Goal: Information Seeking & Learning: Learn about a topic

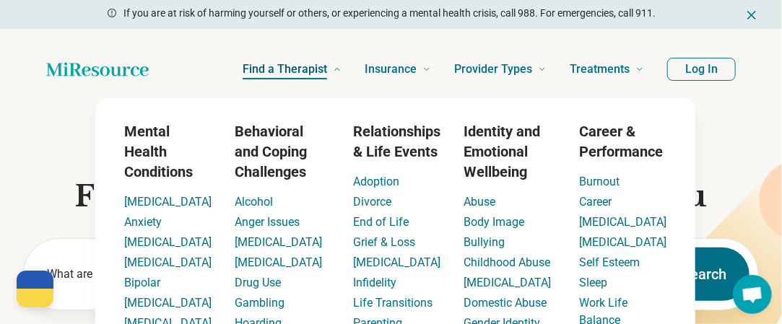
click at [307, 69] on span "Find a Therapist" at bounding box center [285, 69] width 85 height 20
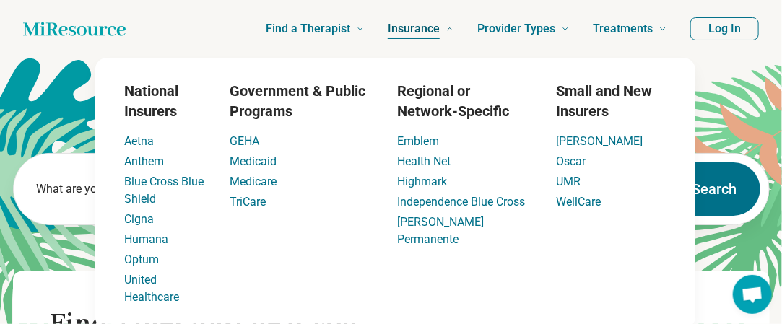
click at [436, 24] on span "Insurance" at bounding box center [414, 29] width 52 height 20
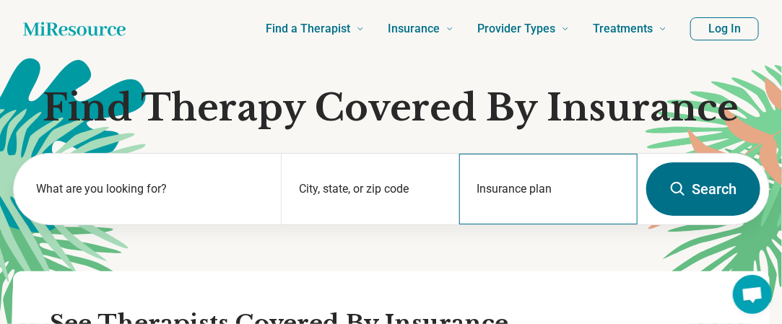
click at [500, 190] on div "Insurance plan" at bounding box center [548, 189] width 178 height 71
